Goal: Task Accomplishment & Management: Manage account settings

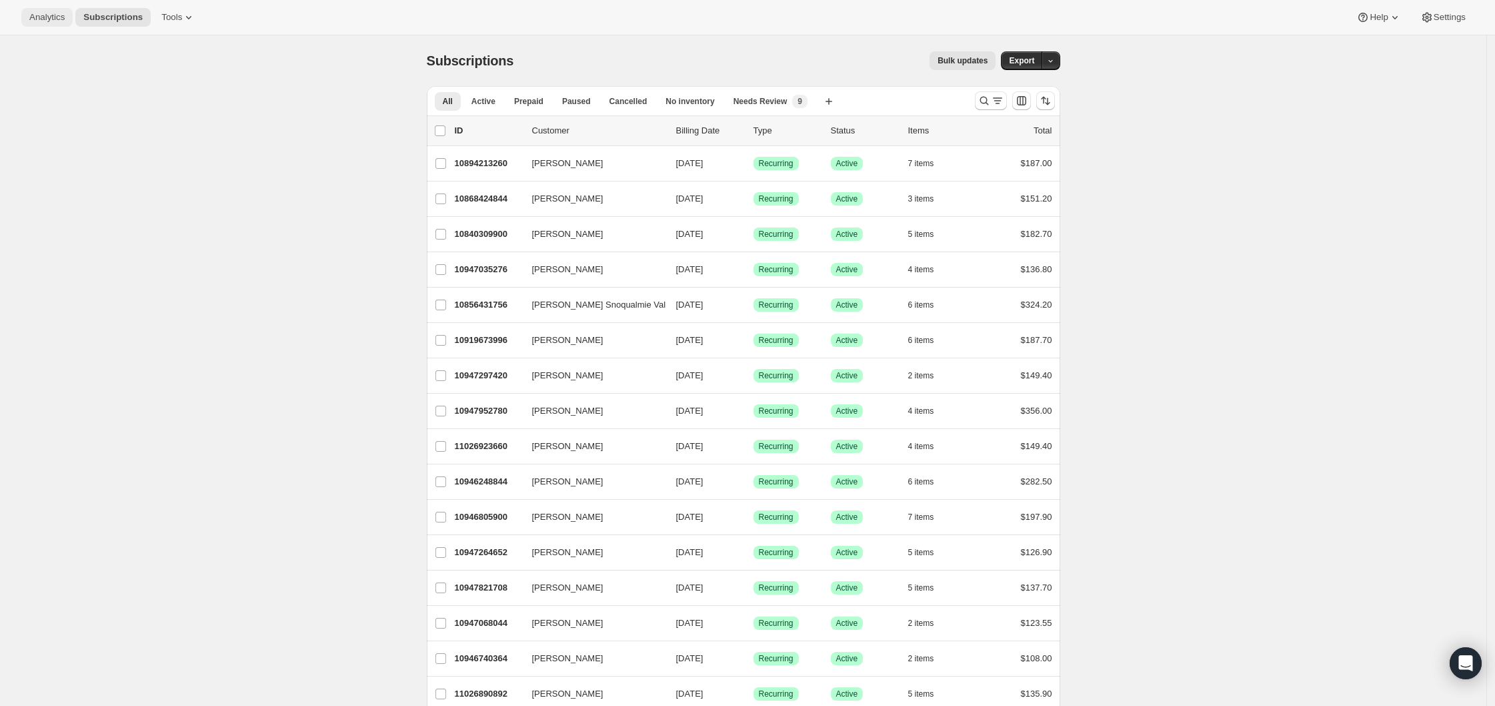
click at [51, 9] on button "Analytics" at bounding box center [46, 17] width 51 height 19
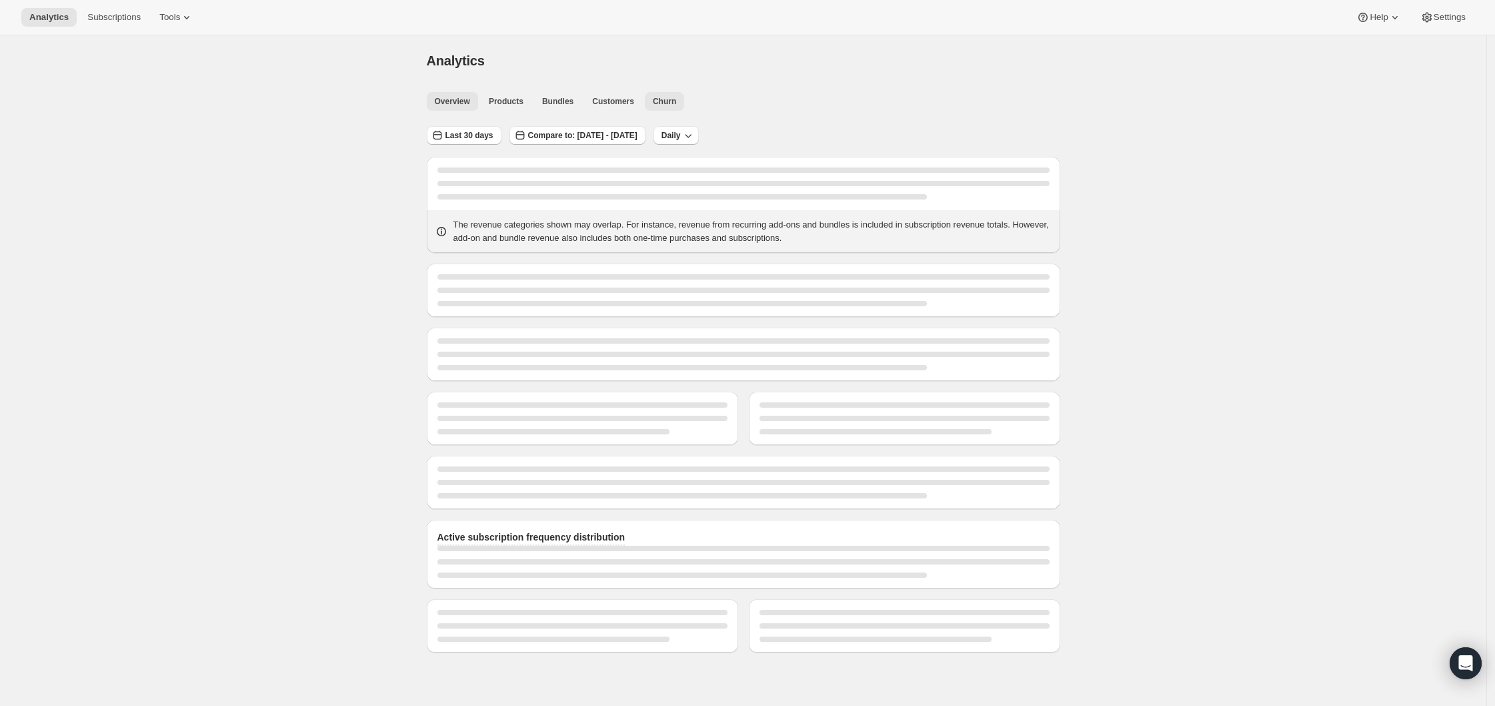
click at [675, 105] on span "Churn" at bounding box center [664, 101] width 23 height 11
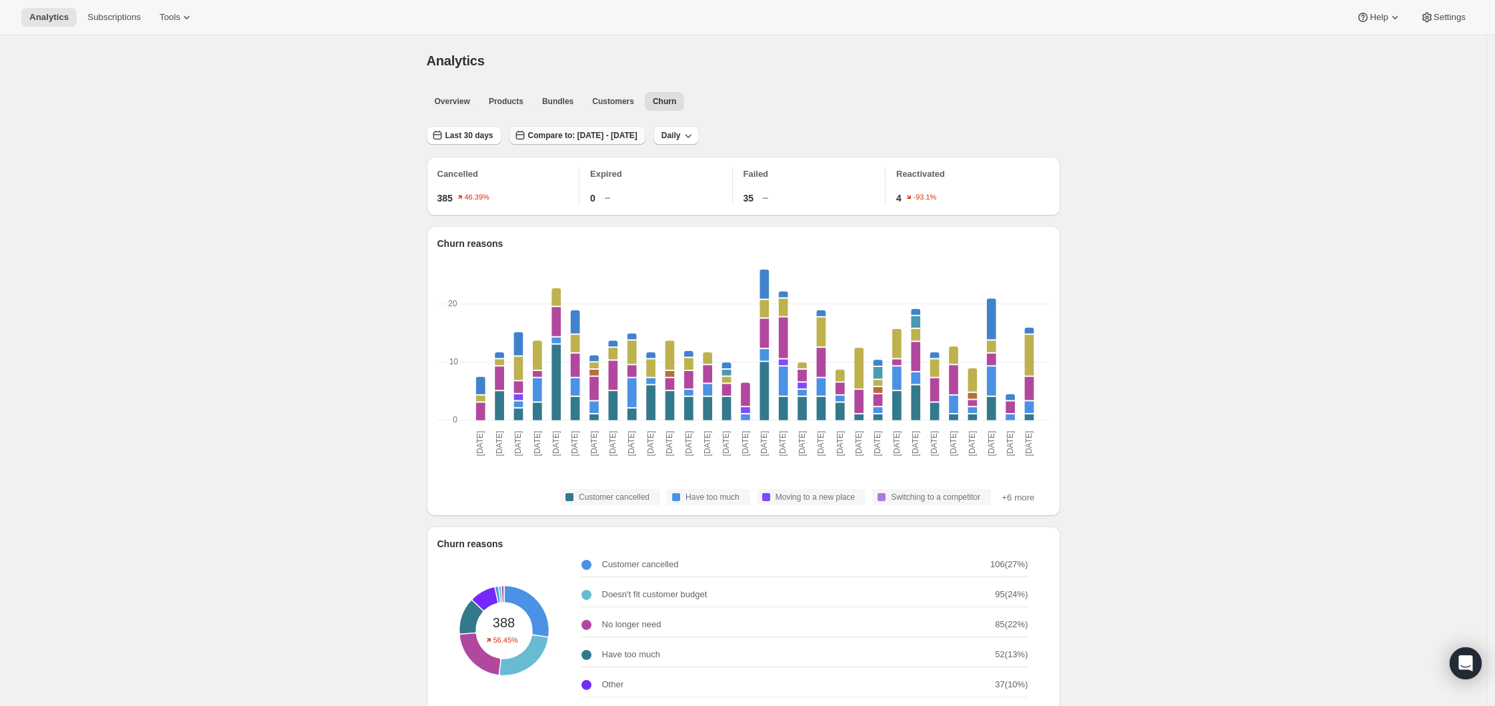
click at [551, 131] on span "Compare to: [DATE] - [DATE]" at bounding box center [582, 135] width 109 height 11
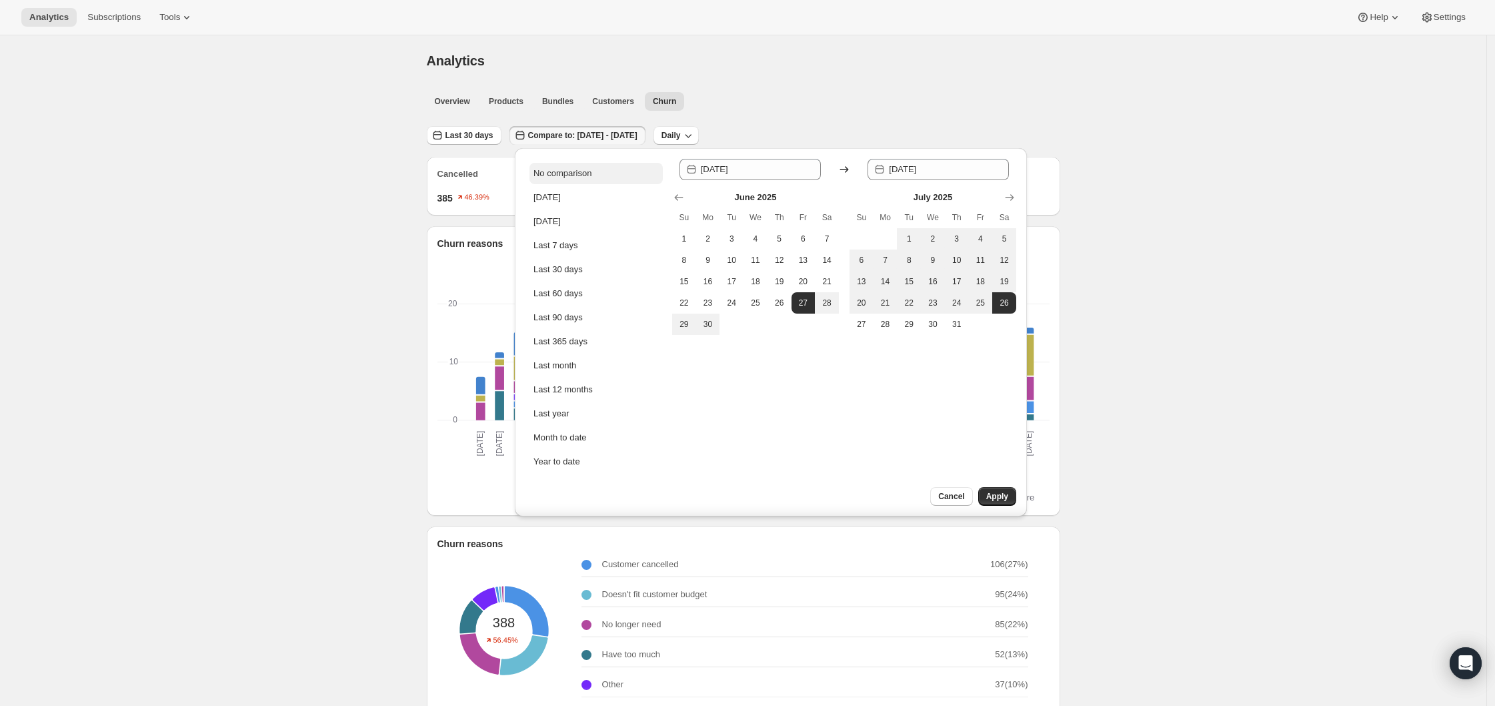
click at [559, 172] on div "No comparison" at bounding box center [563, 173] width 58 height 13
type input "[DATE]"
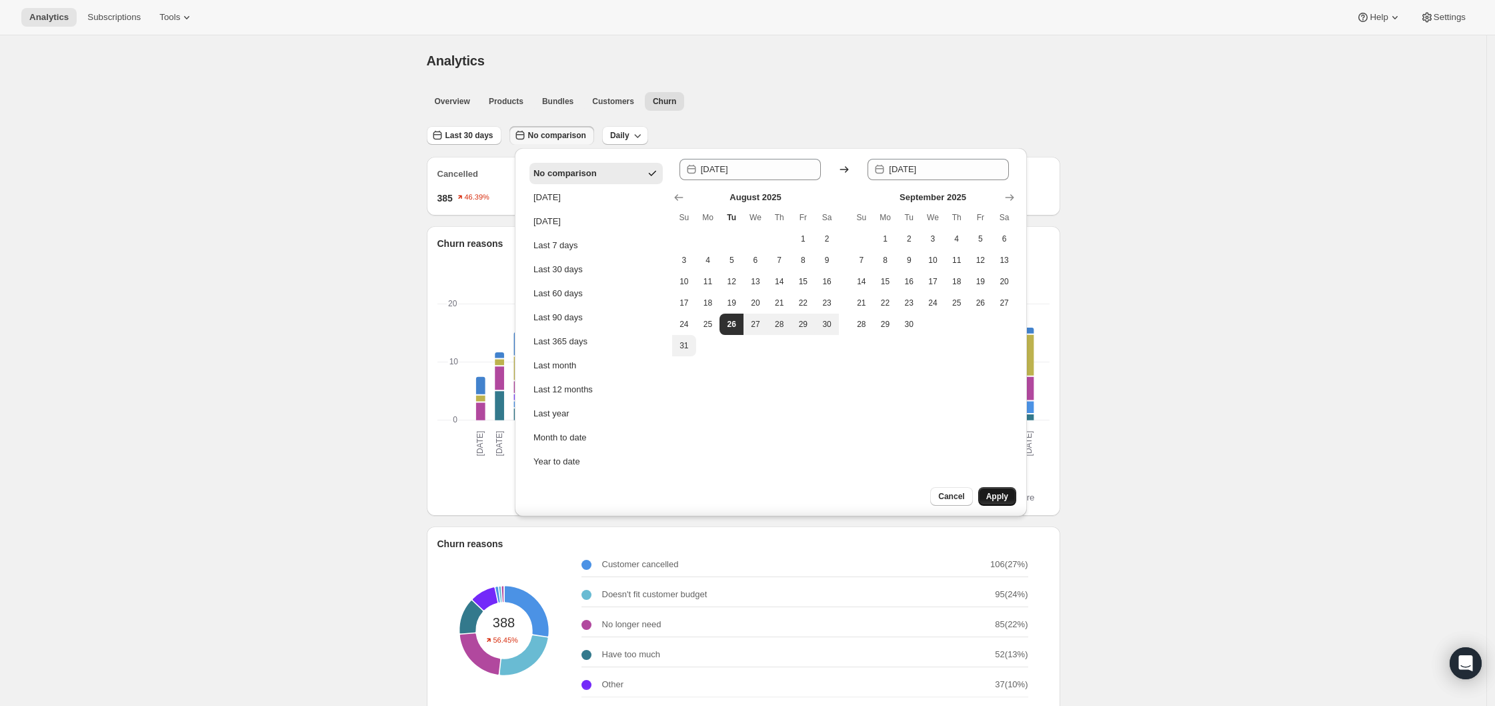
click at [989, 494] on span "Apply" at bounding box center [997, 496] width 22 height 11
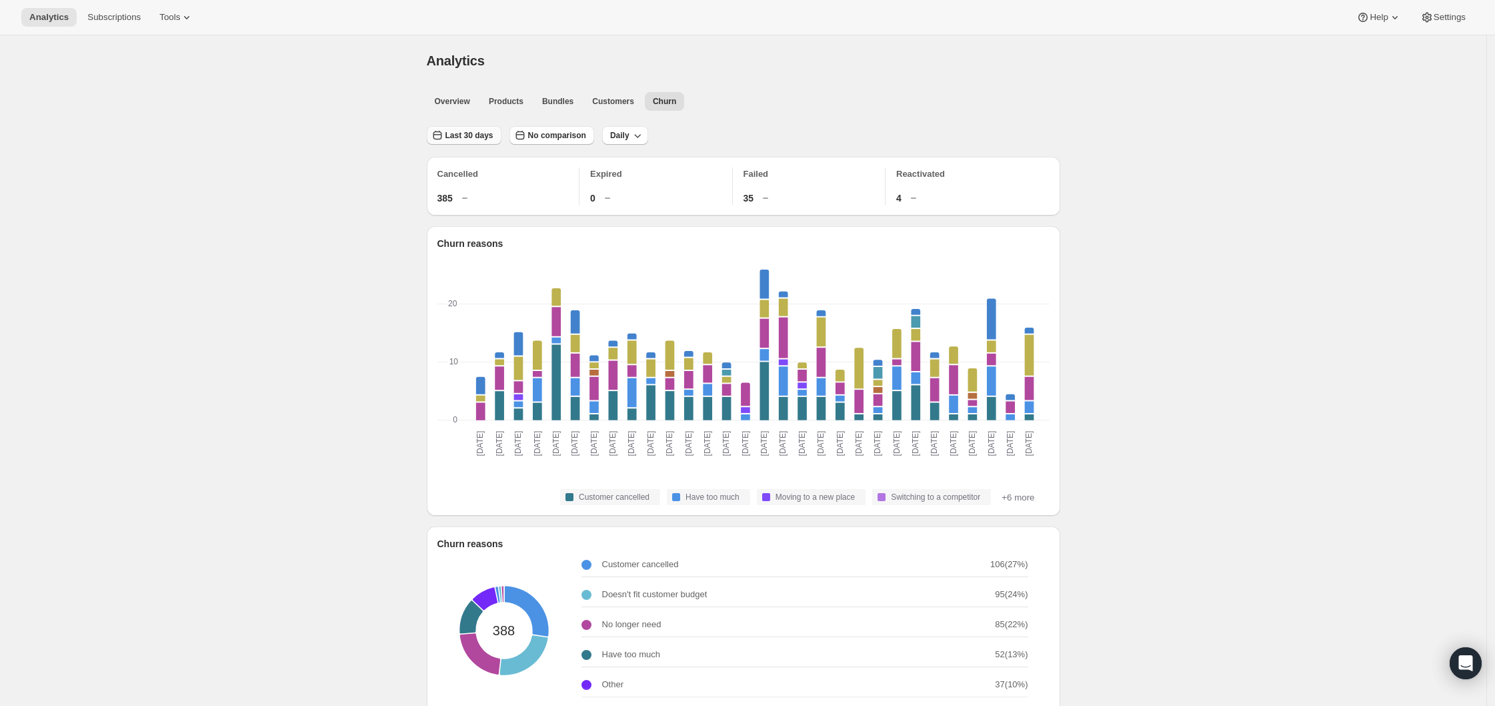
click at [480, 129] on button "Last 30 days" at bounding box center [464, 135] width 75 height 19
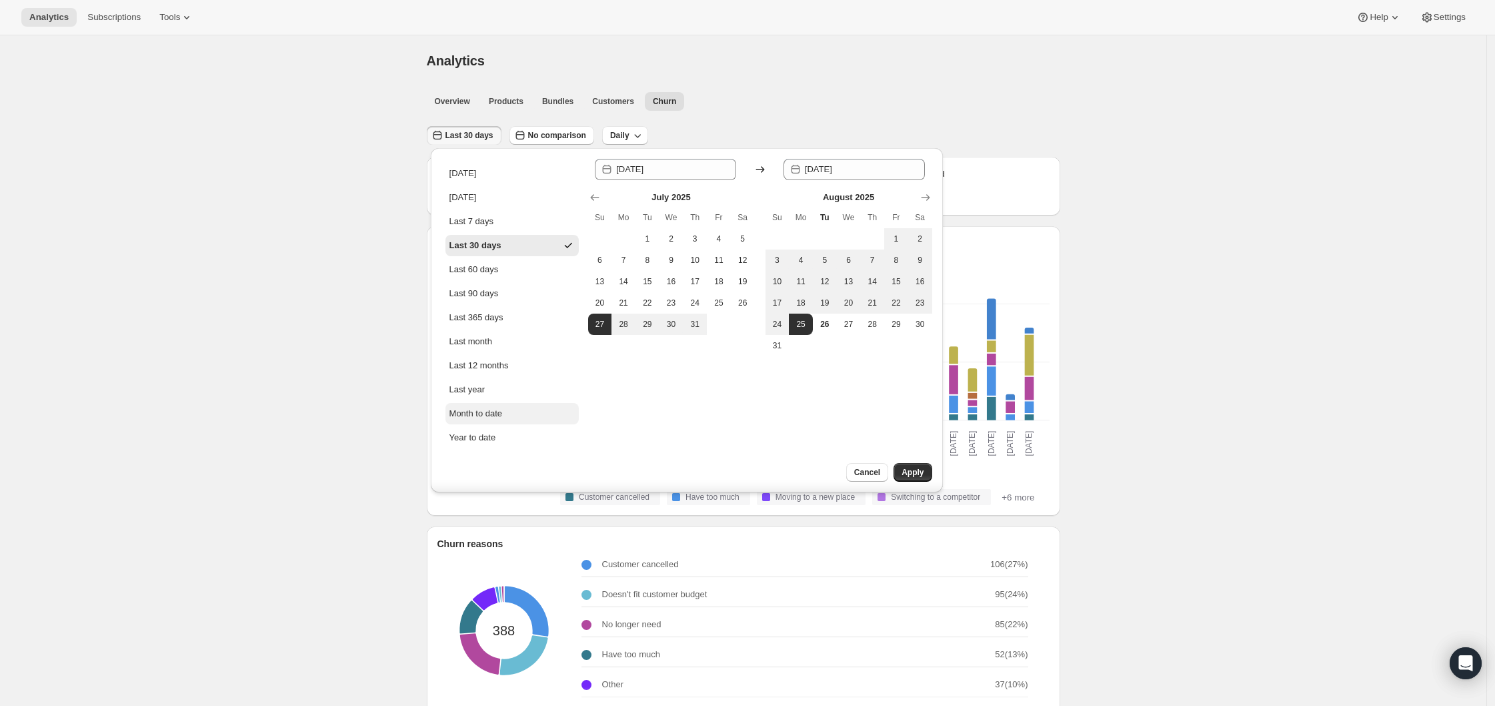
click at [480, 418] on div "Month to date" at bounding box center [475, 413] width 53 height 13
type input "[DATE]"
click at [920, 461] on div "Since [DATE] Until 2025-08-[DATE] Mo Tu We Th Fr Sa 1 2 3 4 5 6 7 8 9 10 11 12 …" at bounding box center [760, 320] width 344 height 323
click at [918, 467] on span "Apply" at bounding box center [913, 472] width 22 height 11
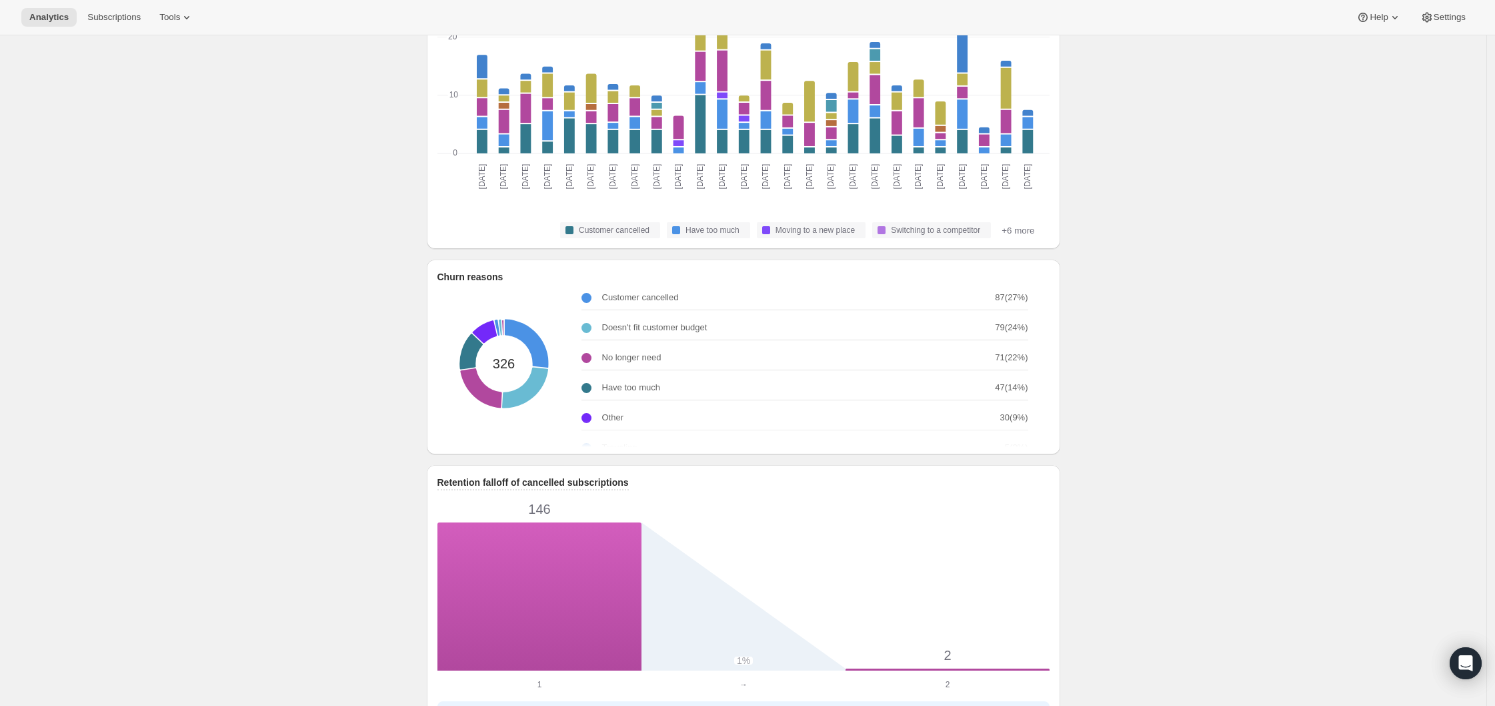
scroll to position [352, 0]
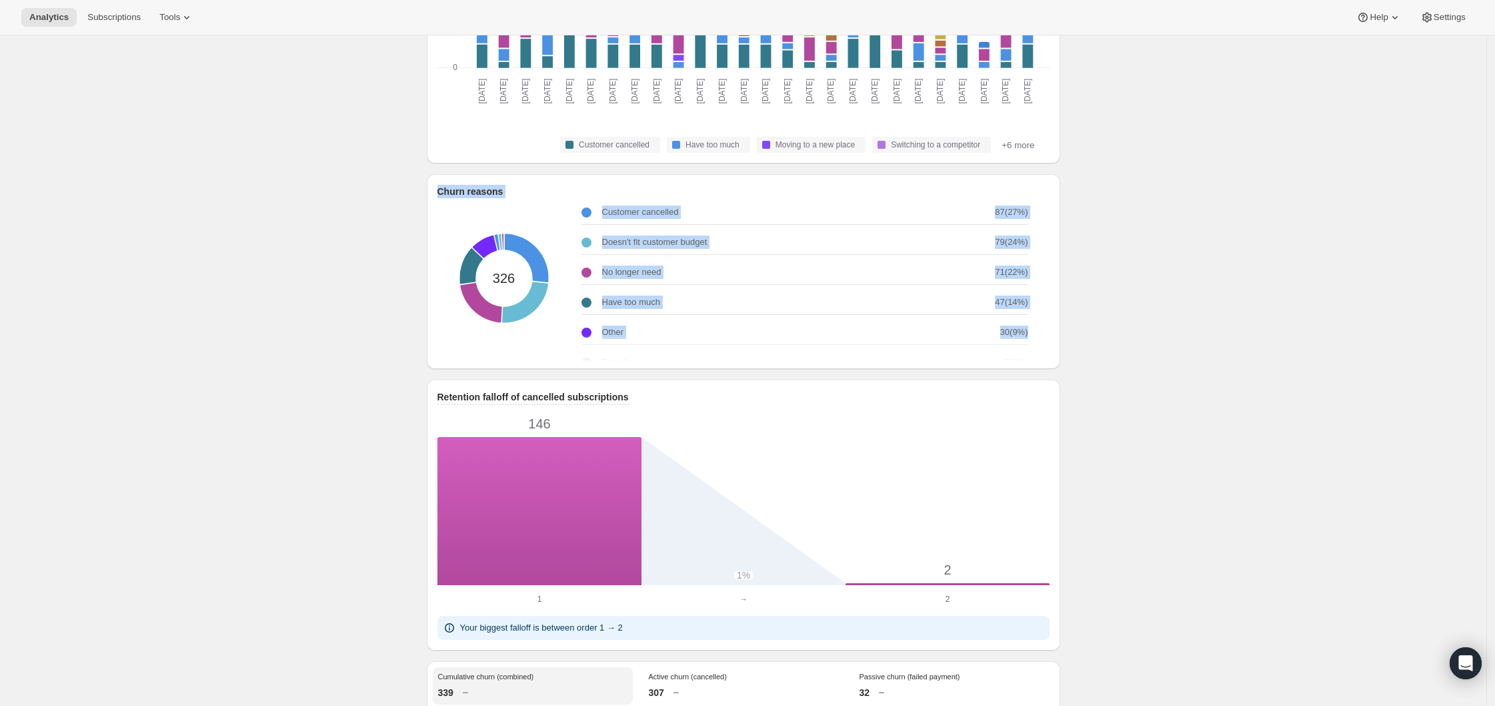
drag, startPoint x: 439, startPoint y: 199, endPoint x: 1022, endPoint y: 343, distance: 600.4
click at [1022, 343] on div "Churn reasons 326 Customer cancelled 87 ( 27 %) Doesn't fit customer budget 79 …" at bounding box center [744, 271] width 634 height 195
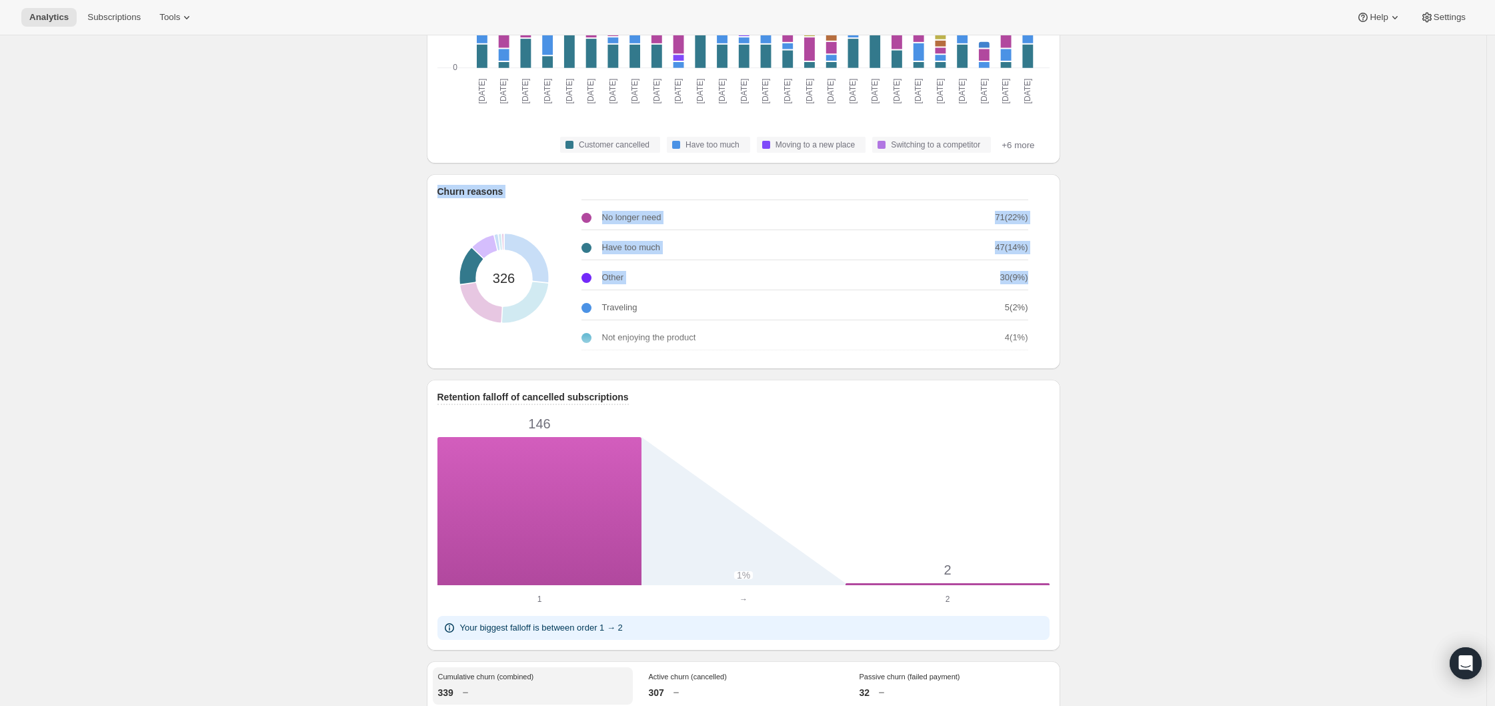
scroll to position [63, 0]
drag, startPoint x: 1017, startPoint y: 308, endPoint x: 966, endPoint y: 307, distance: 51.4
click at [966, 307] on div "Traveling 5 ( 2 %)" at bounding box center [805, 299] width 447 height 25
click at [972, 305] on div "Traveling" at bounding box center [793, 298] width 423 height 13
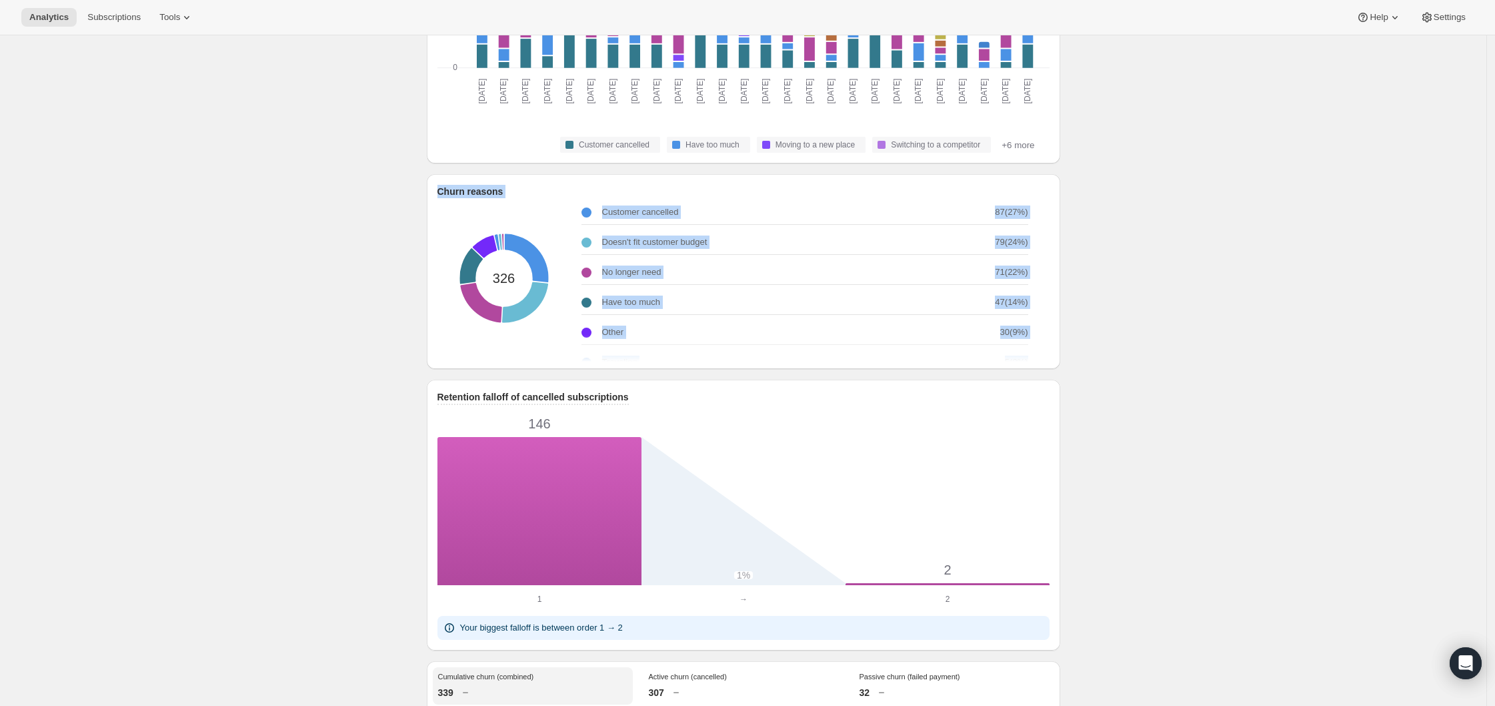
drag, startPoint x: 1022, startPoint y: 311, endPoint x: 442, endPoint y: 191, distance: 592.4
click at [442, 191] on div "Churn reasons 326 Customer cancelled 87 ( 27 %) Doesn't fit customer budget 79 …" at bounding box center [744, 271] width 634 height 195
click at [171, 14] on span "Tools" at bounding box center [169, 17] width 21 height 11
click at [1438, 19] on span "Settings" at bounding box center [1450, 17] width 32 height 11
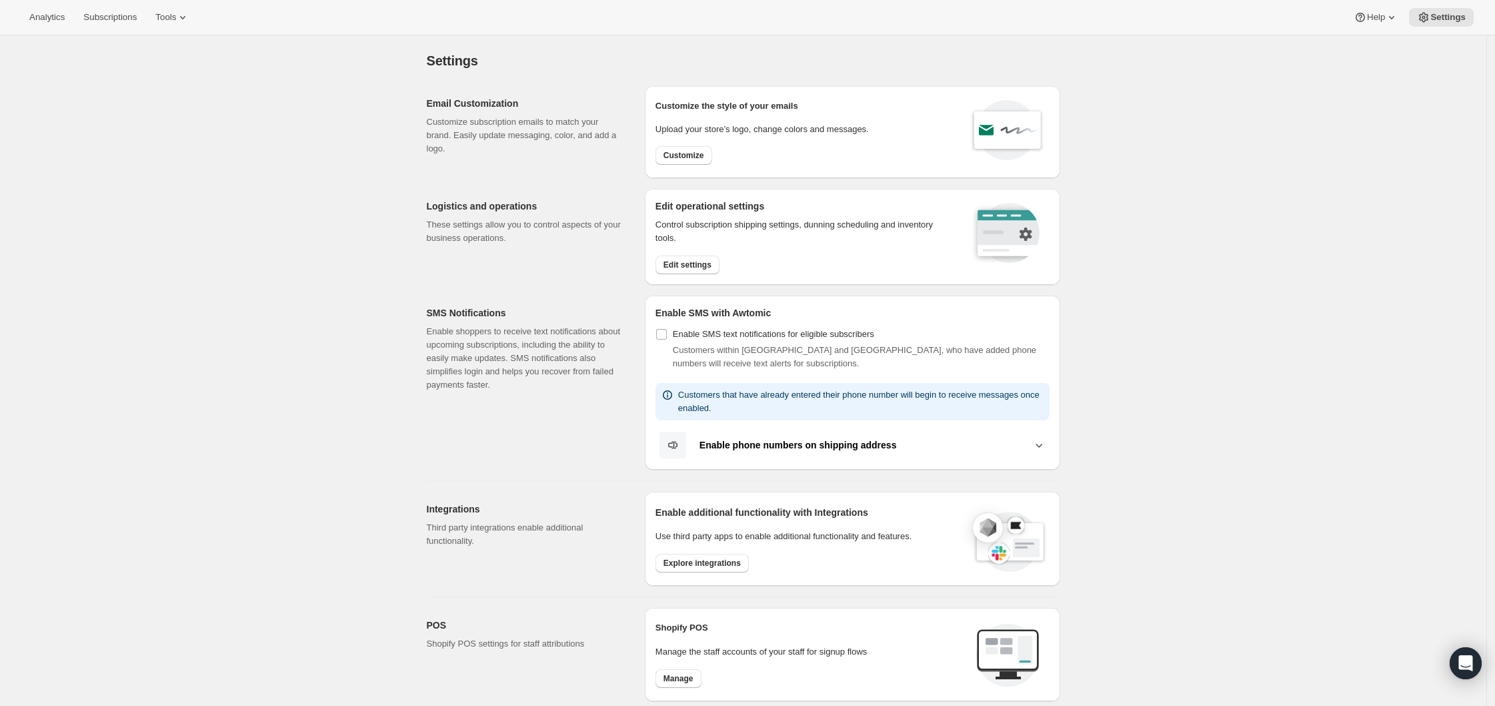
click at [682, 253] on div "Control subscription shipping settings, [PERSON_NAME] scheduling and inventory …" at bounding box center [805, 246] width 298 height 56
click at [681, 260] on span "Edit settings" at bounding box center [688, 264] width 48 height 11
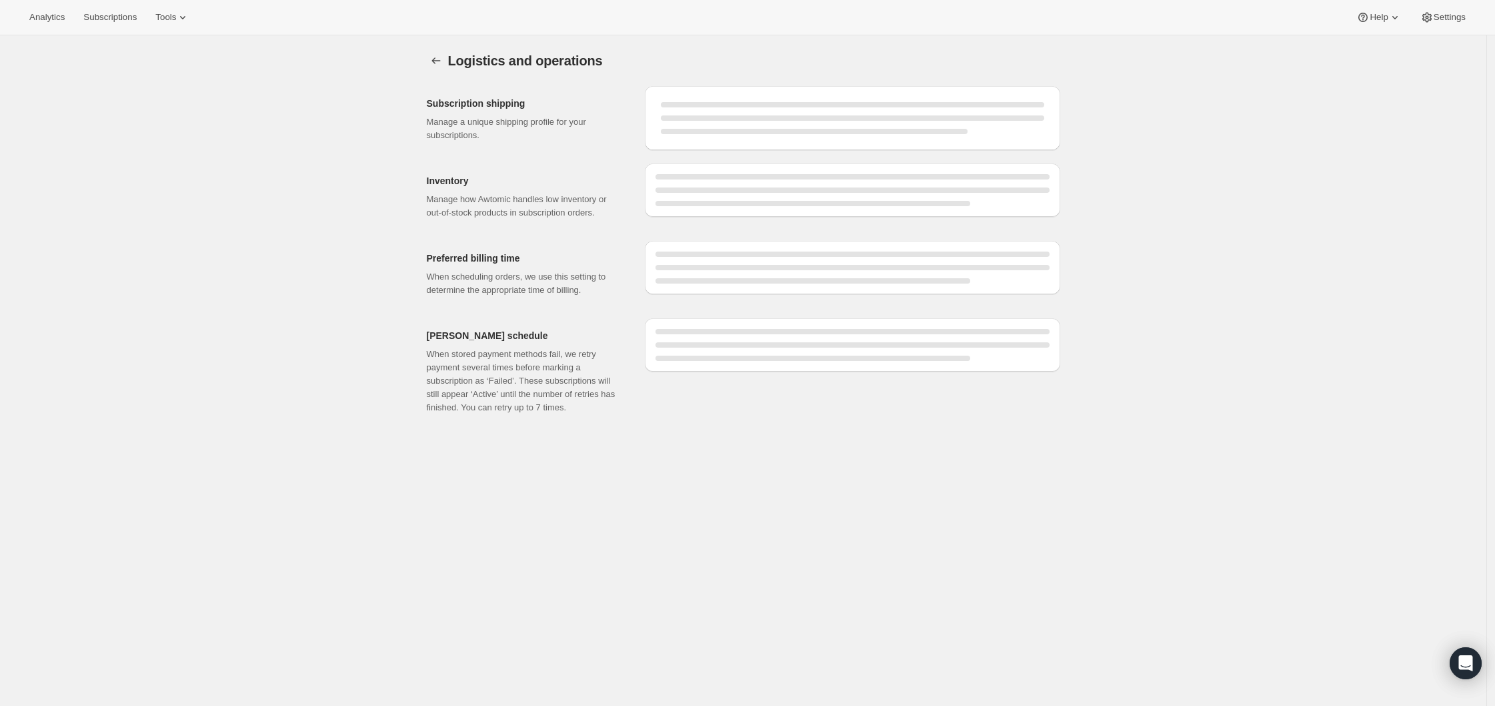
select select "11:00"
select select "DAY"
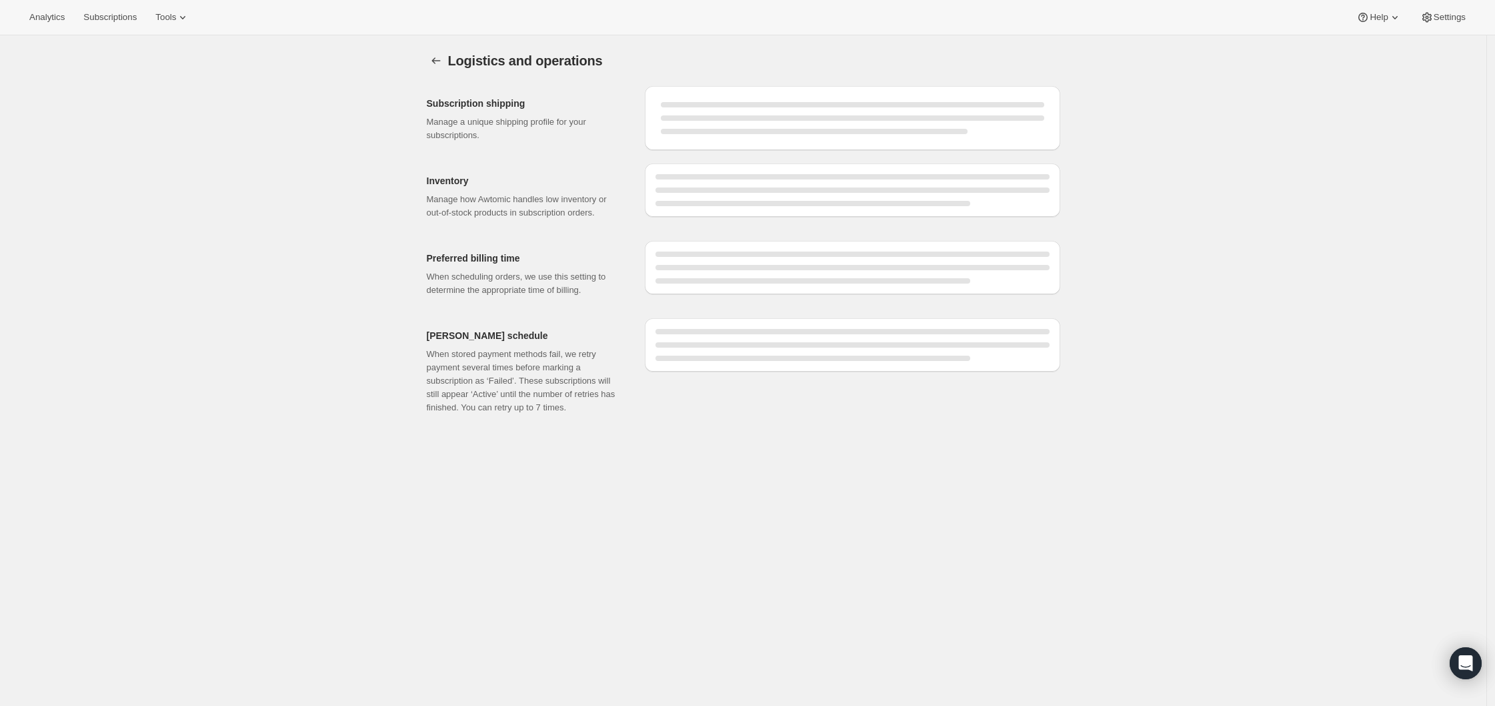
select select "DAY"
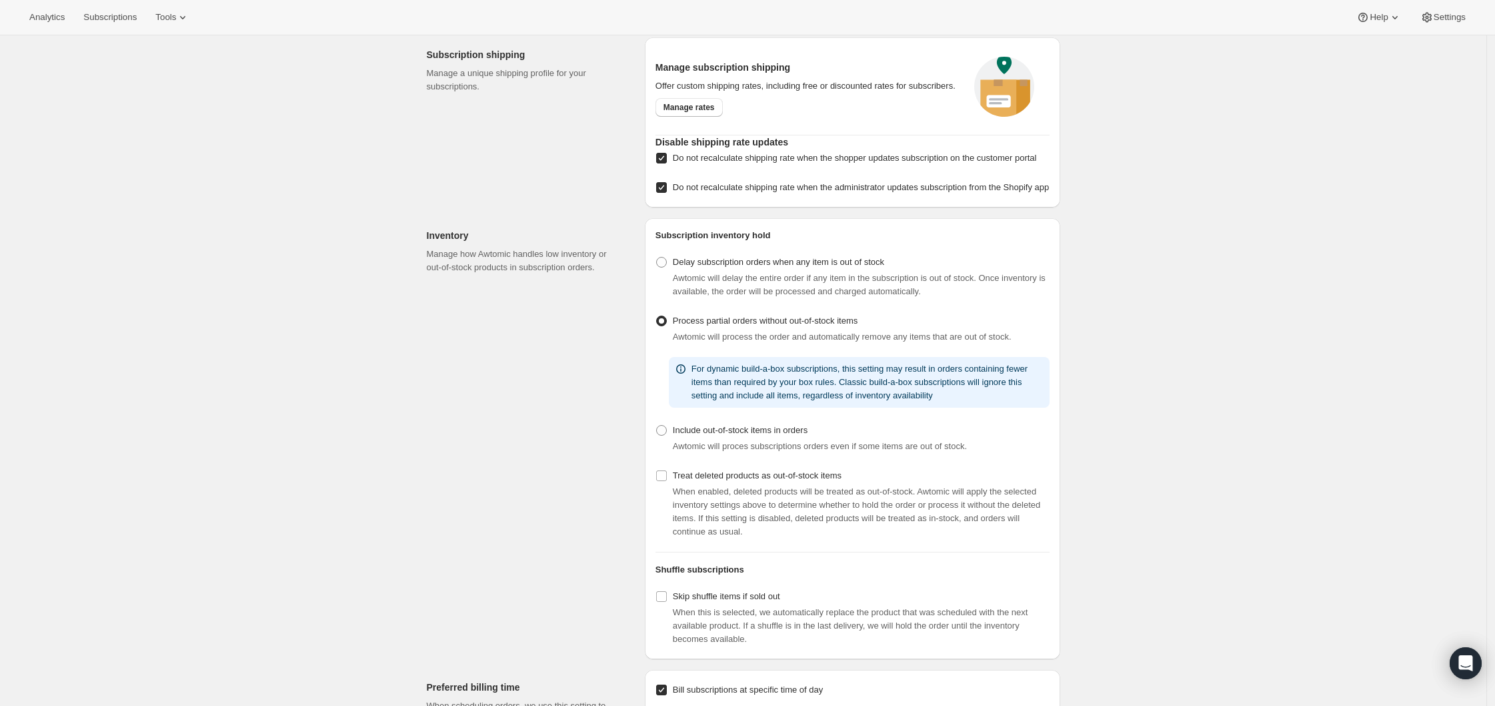
scroll to position [443, 0]
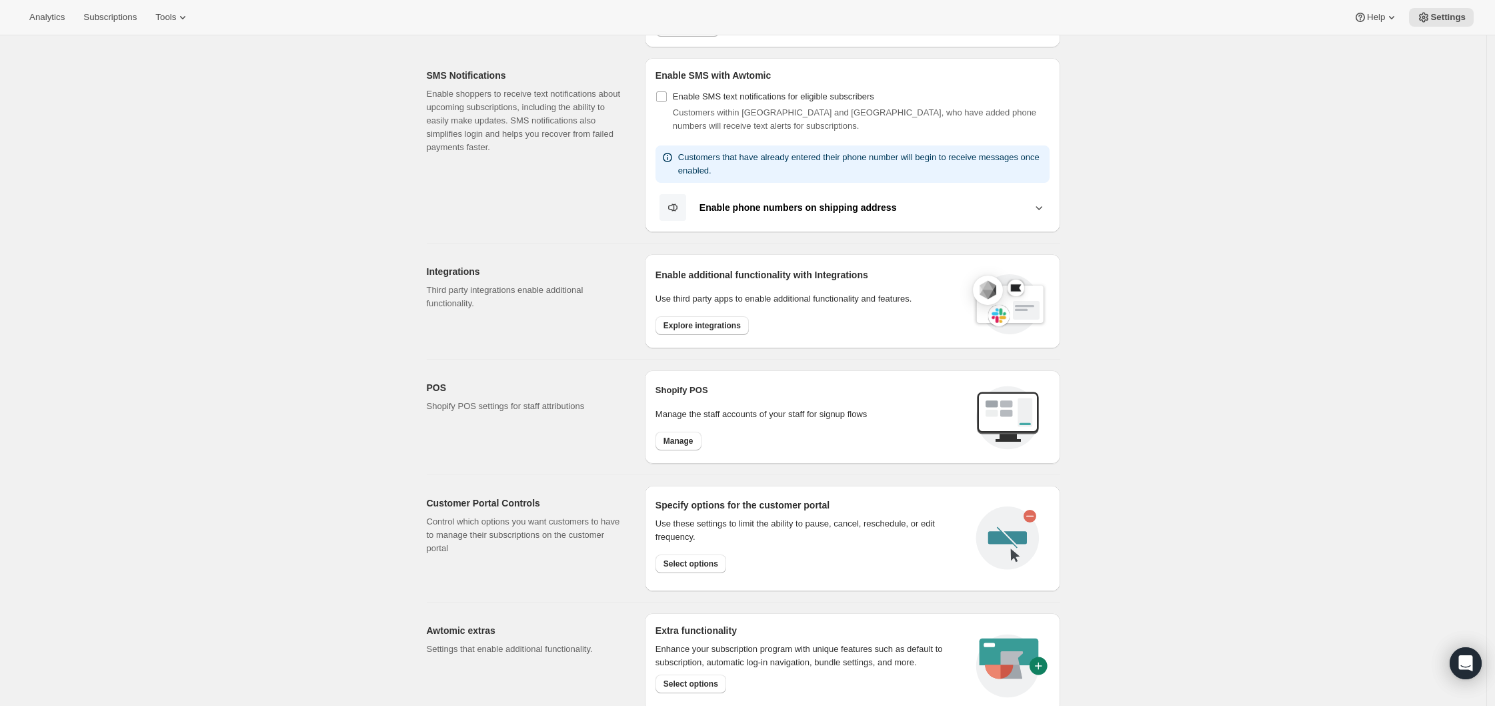
scroll to position [421, 0]
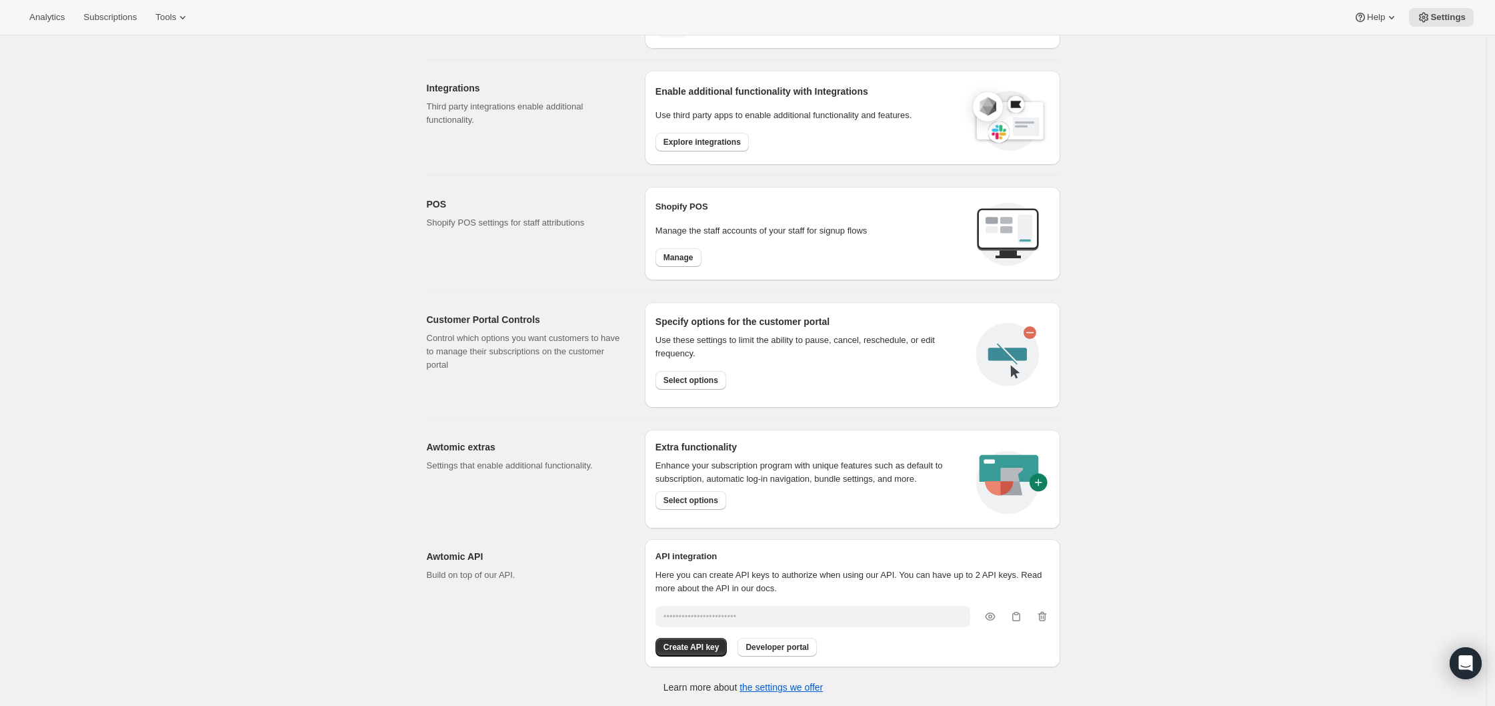
click at [692, 510] on div "Extra functionality Enhance your subscription program with unique features such…" at bounding box center [808, 484] width 305 height 88
click at [687, 371] on button "Select options" at bounding box center [691, 380] width 71 height 19
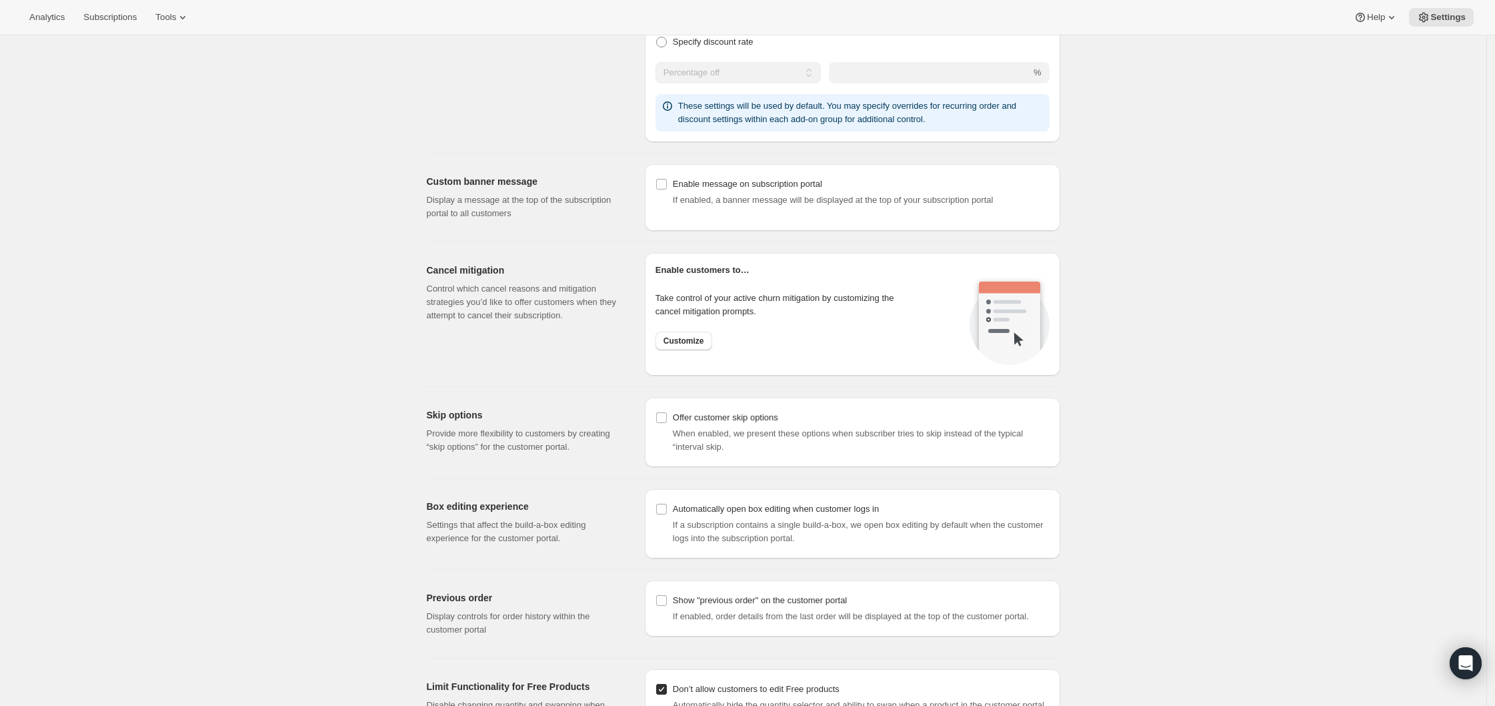
scroll to position [982, 0]
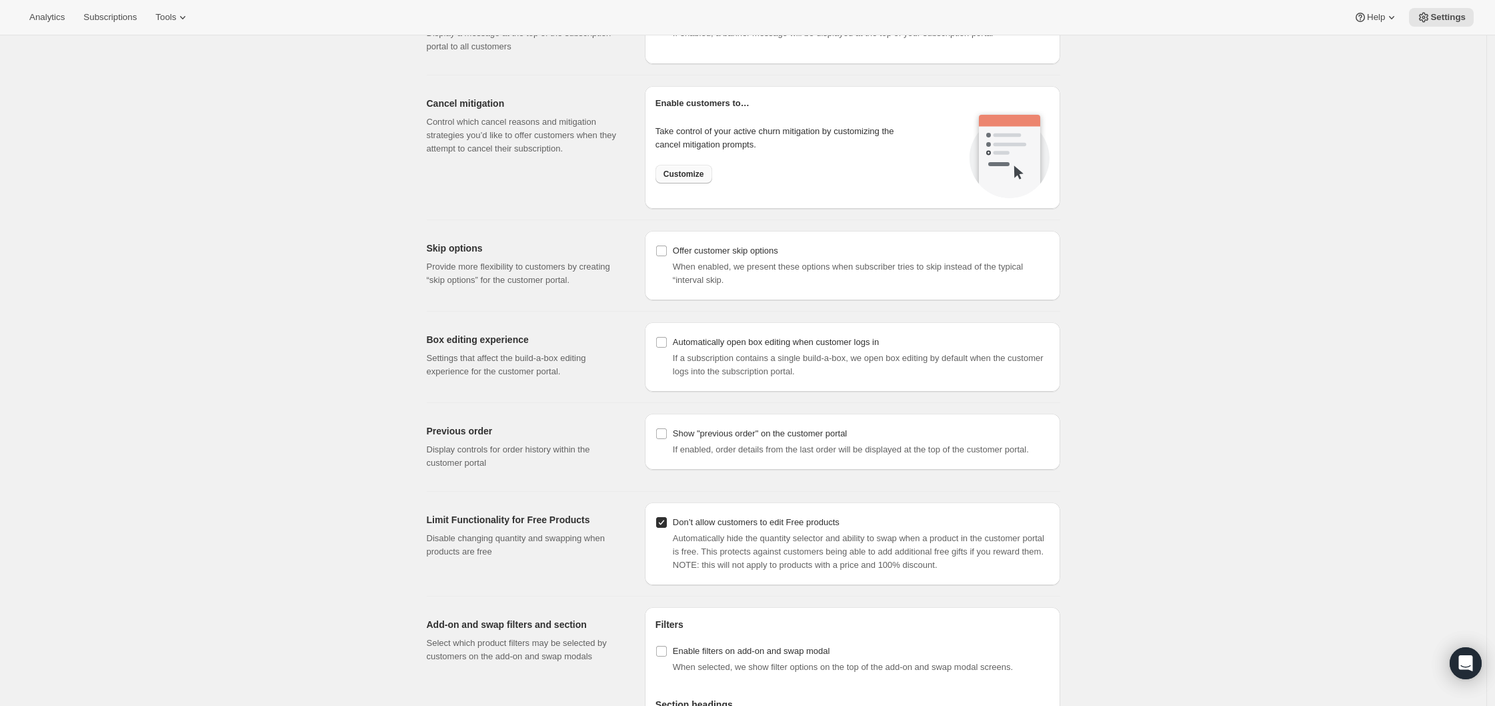
click at [702, 179] on span "Customize" at bounding box center [684, 174] width 41 height 11
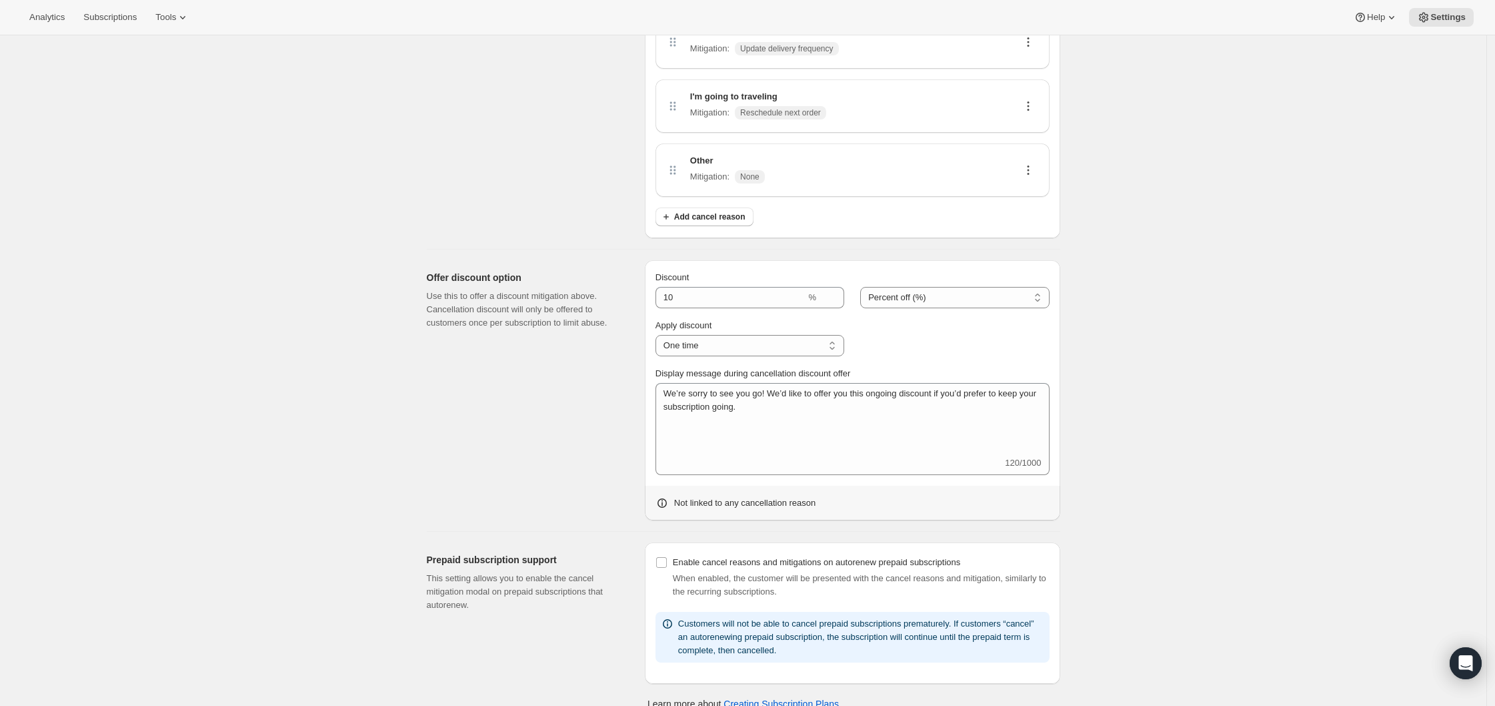
scroll to position [418, 0]
